Goal: Information Seeking & Learning: Learn about a topic

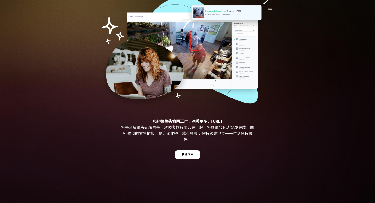
scroll to position [65, 0]
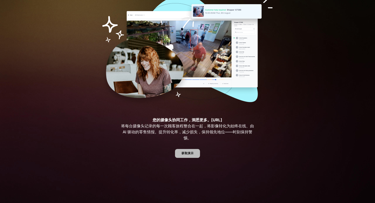
click at [194, 156] on link "获取演示" at bounding box center [187, 153] width 25 height 9
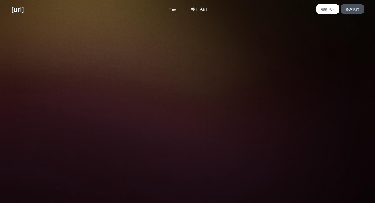
scroll to position [112, 0]
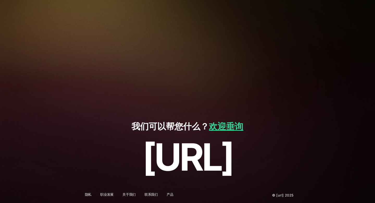
click at [170, 194] on font "产品" at bounding box center [170, 194] width 7 height 4
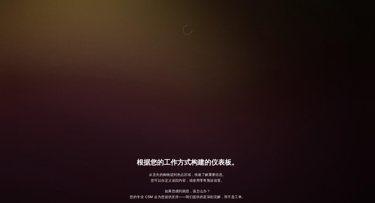
scroll to position [499, 0]
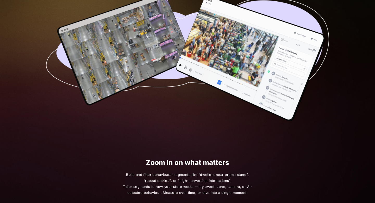
scroll to position [358, 0]
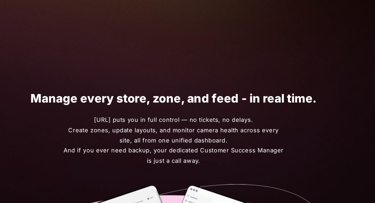
click at [236, 153] on span "[URL] puts you in full control — no tickets, no delays. Create zones, update la…" at bounding box center [188, 166] width 130 height 30
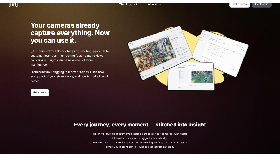
scroll to position [0, 0]
